Goal: Find specific page/section: Find specific page/section

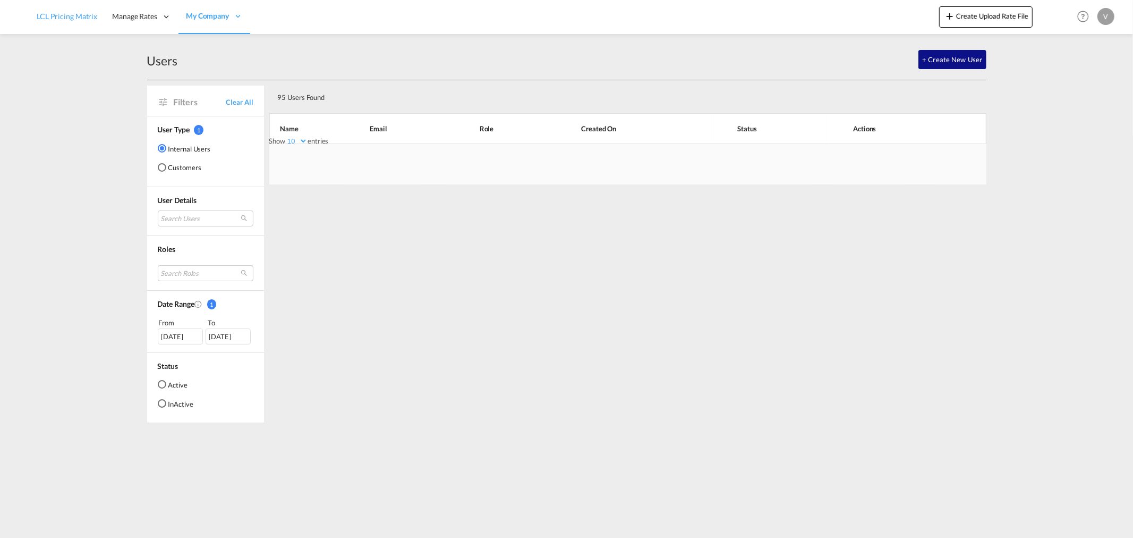
click at [64, 14] on span "LCL Pricing Matrix" at bounding box center [67, 16] width 61 height 9
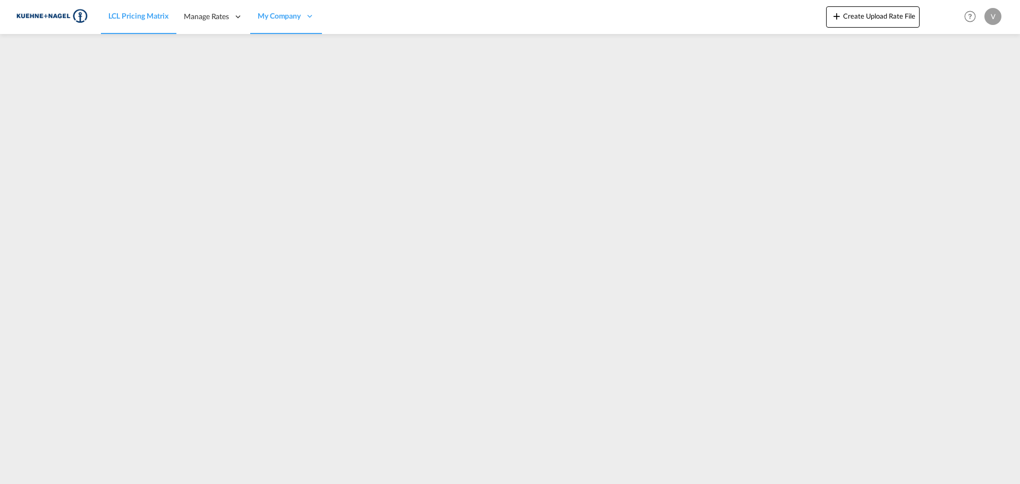
click at [77, 18] on img at bounding box center [52, 17] width 72 height 24
click at [132, 16] on span "LCL Pricing Matrix" at bounding box center [138, 15] width 61 height 9
click at [67, 14] on img at bounding box center [52, 17] width 72 height 24
click at [34, 15] on img at bounding box center [52, 17] width 72 height 24
click at [92, 16] on div "LCL Pricing Matrix Manage Rates Contract Rates [GEOGRAPHIC_DATA] My Rate Files …" at bounding box center [510, 16] width 988 height 33
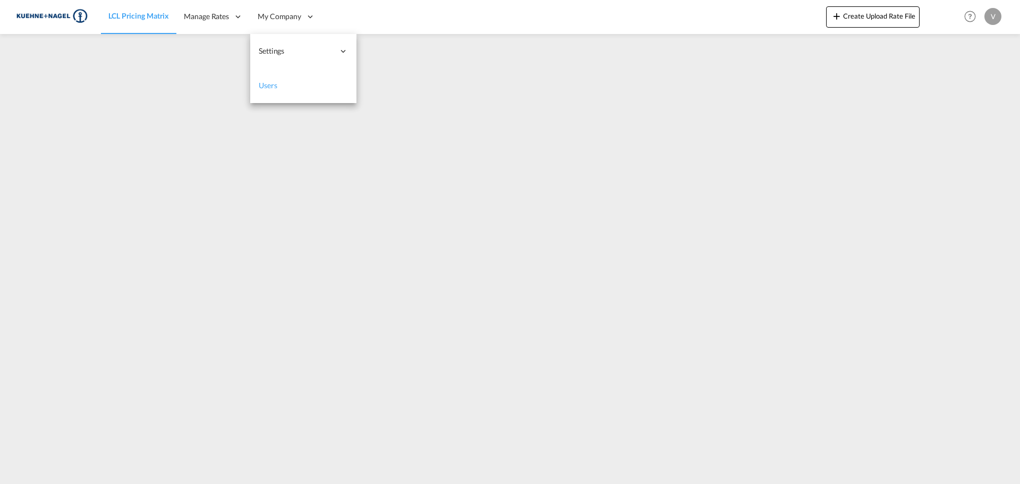
click at [276, 80] on link "Users" at bounding box center [303, 86] width 106 height 35
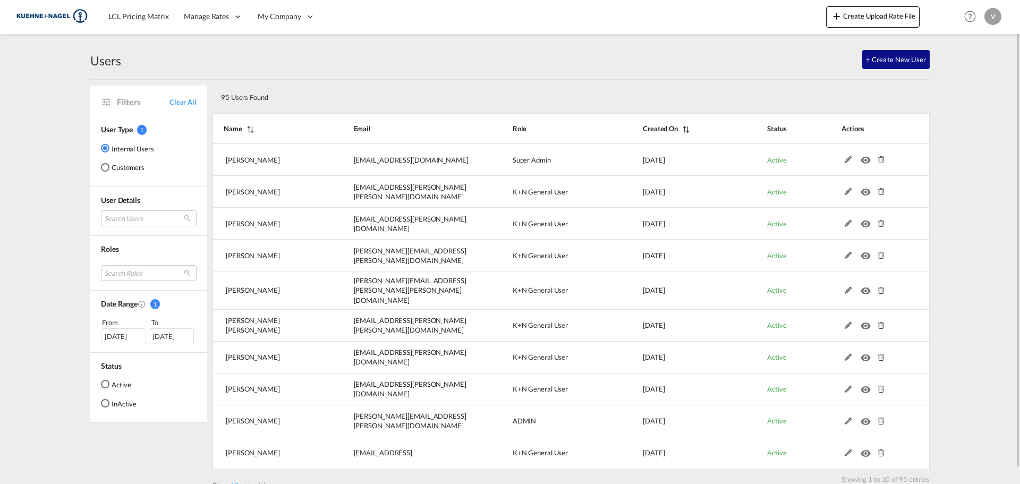
click at [53, 14] on img at bounding box center [52, 17] width 72 height 24
click at [70, 21] on img at bounding box center [52, 17] width 72 height 24
click at [152, 18] on span "LCL Pricing Matrix" at bounding box center [138, 16] width 61 height 9
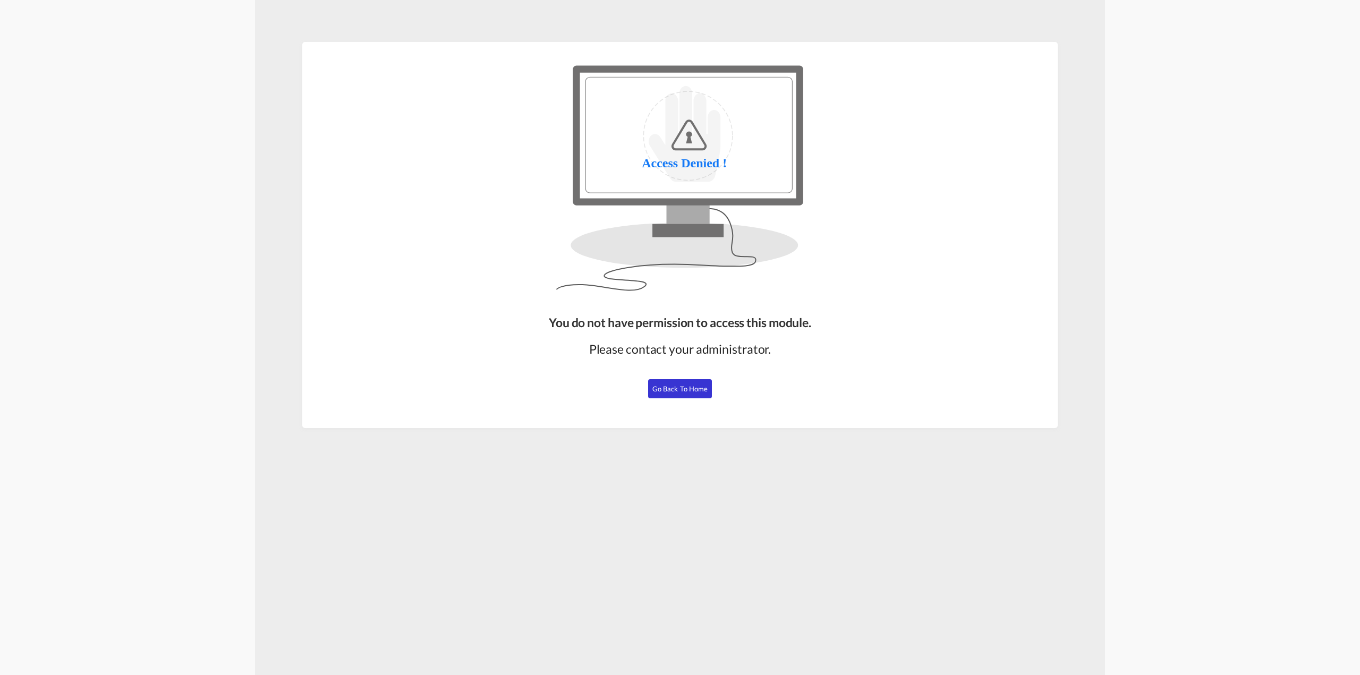
drag, startPoint x: 688, startPoint y: 389, endPoint x: 553, endPoint y: 343, distance: 142.8
click at [687, 389] on span "Go Back to Home" at bounding box center [680, 389] width 56 height 9
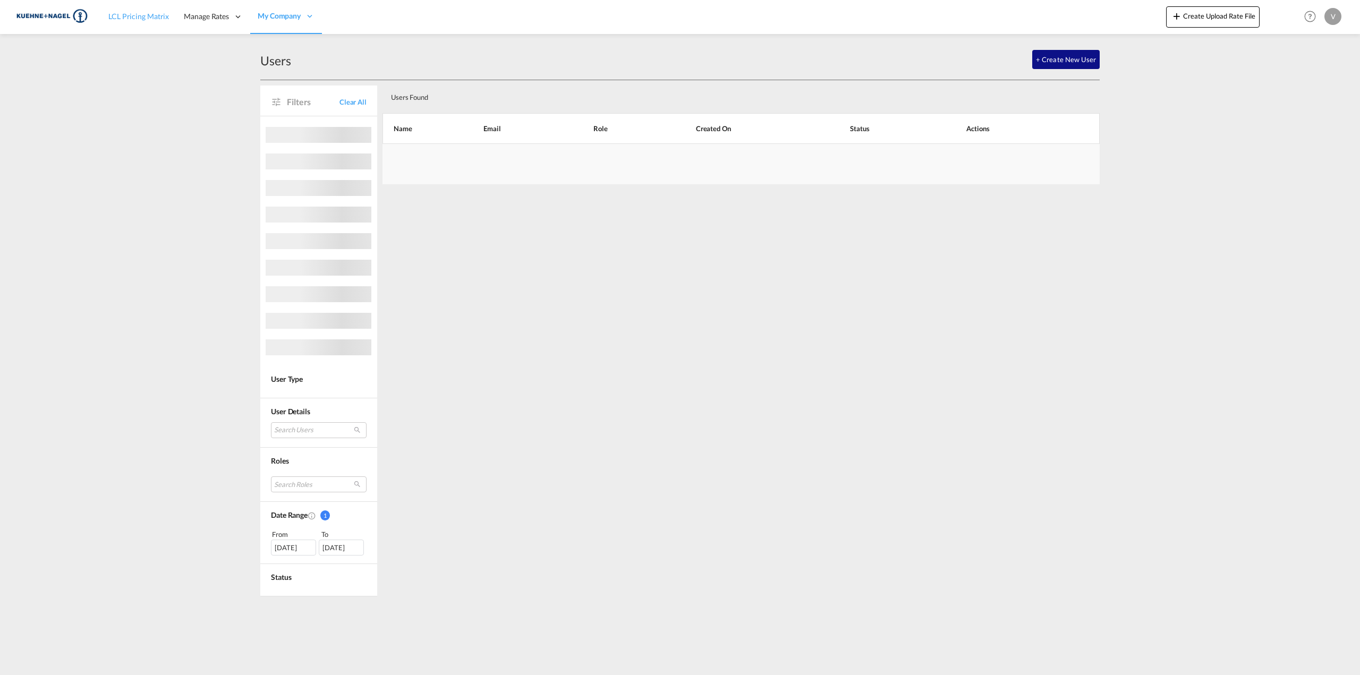
click at [118, 24] on link "LCL Pricing Matrix" at bounding box center [138, 16] width 75 height 35
